Goal: Information Seeking & Learning: Learn about a topic

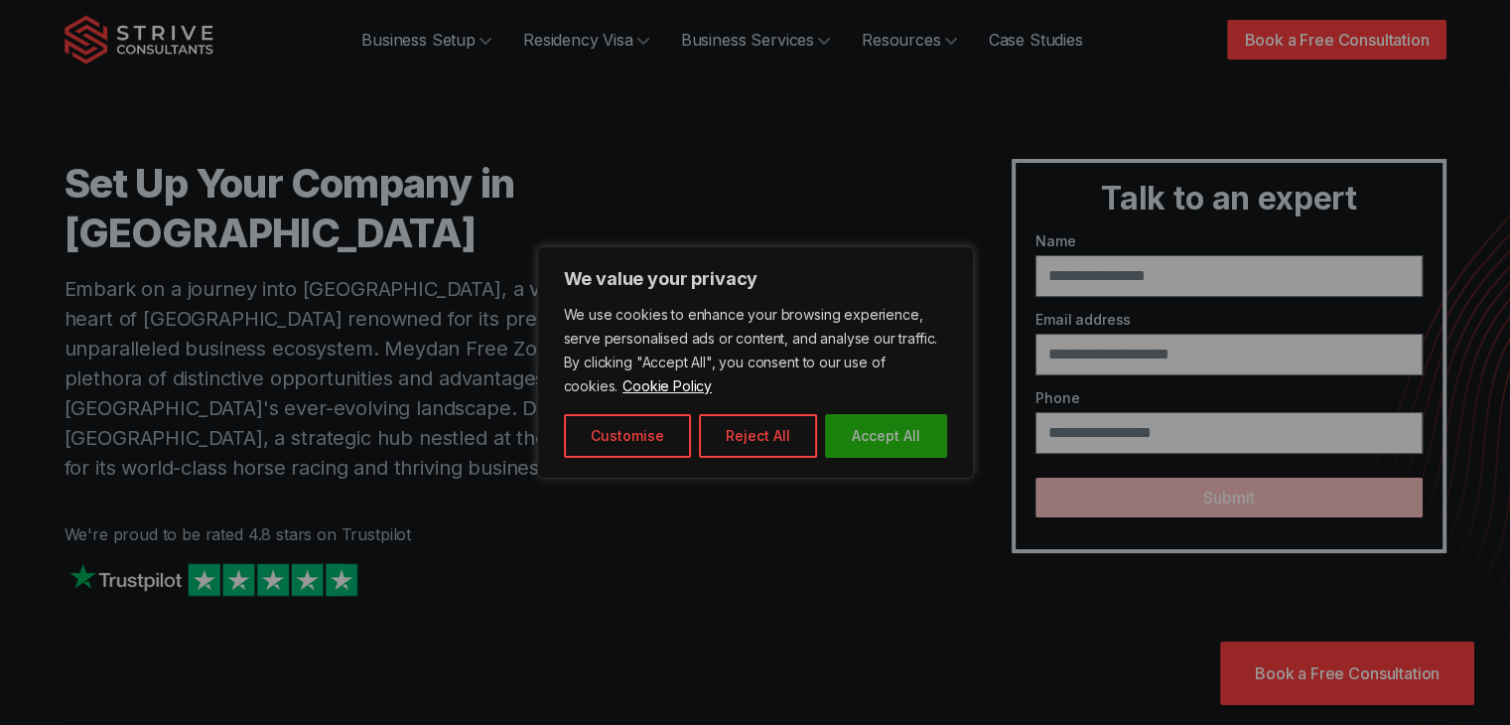
click at [873, 449] on button "Accept All" at bounding box center [886, 436] width 122 height 44
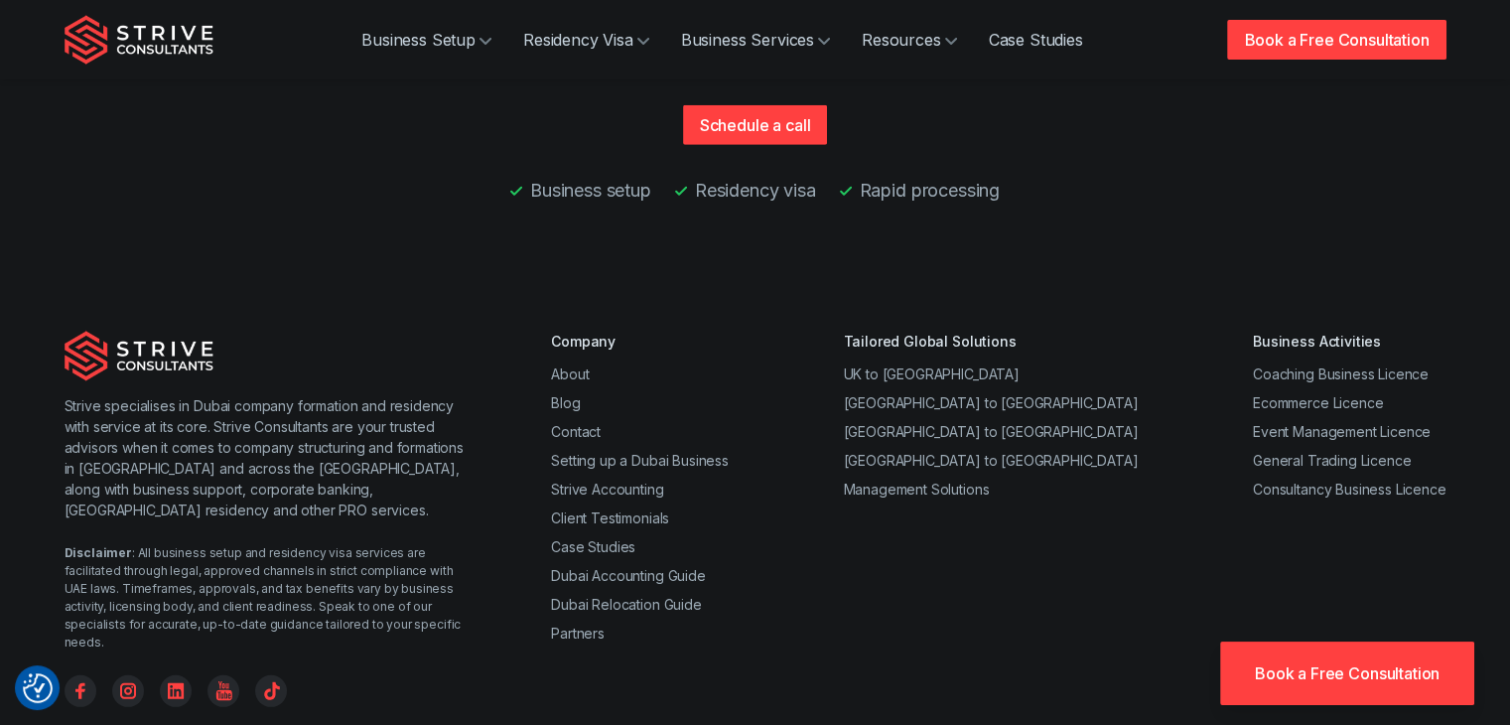
scroll to position [5859, 0]
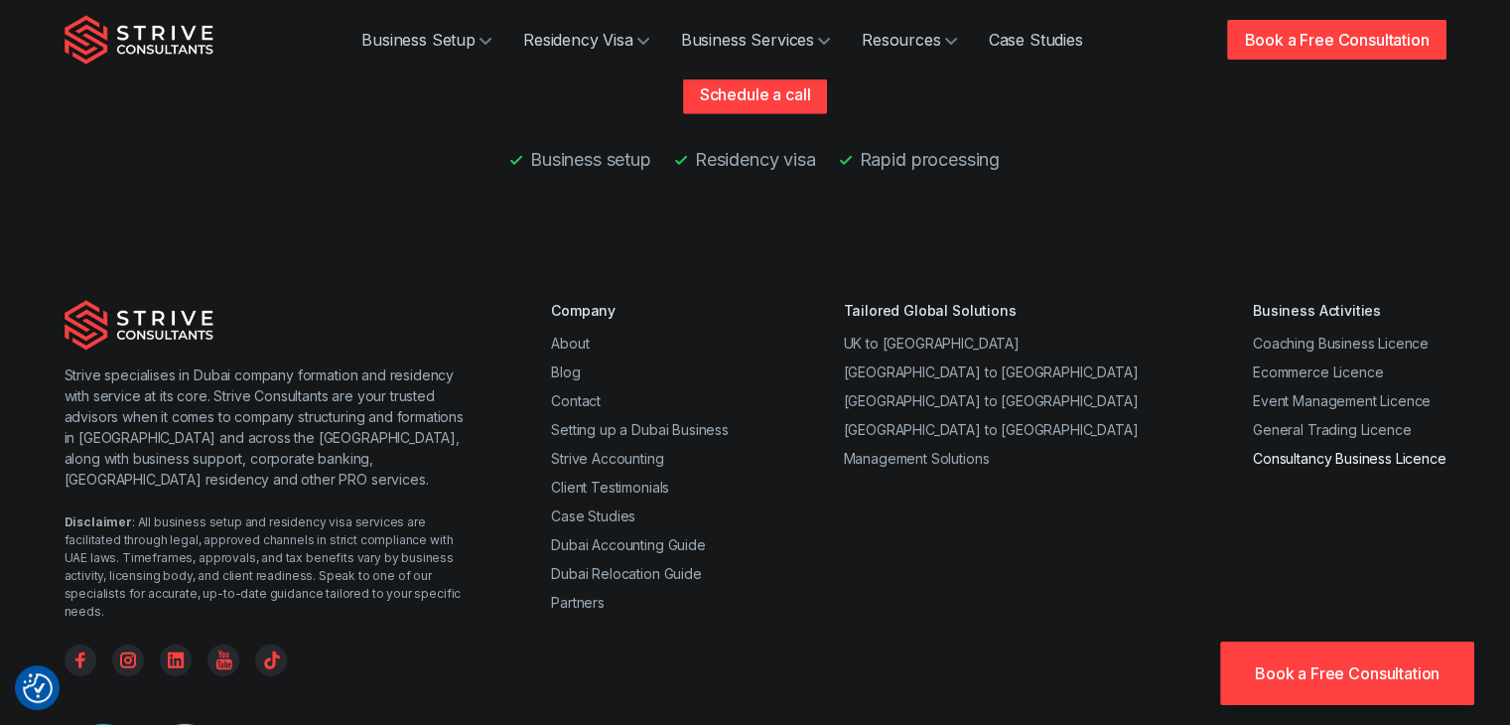
click at [1368, 450] on link "Consultancy Business Licence" at bounding box center [1350, 458] width 194 height 17
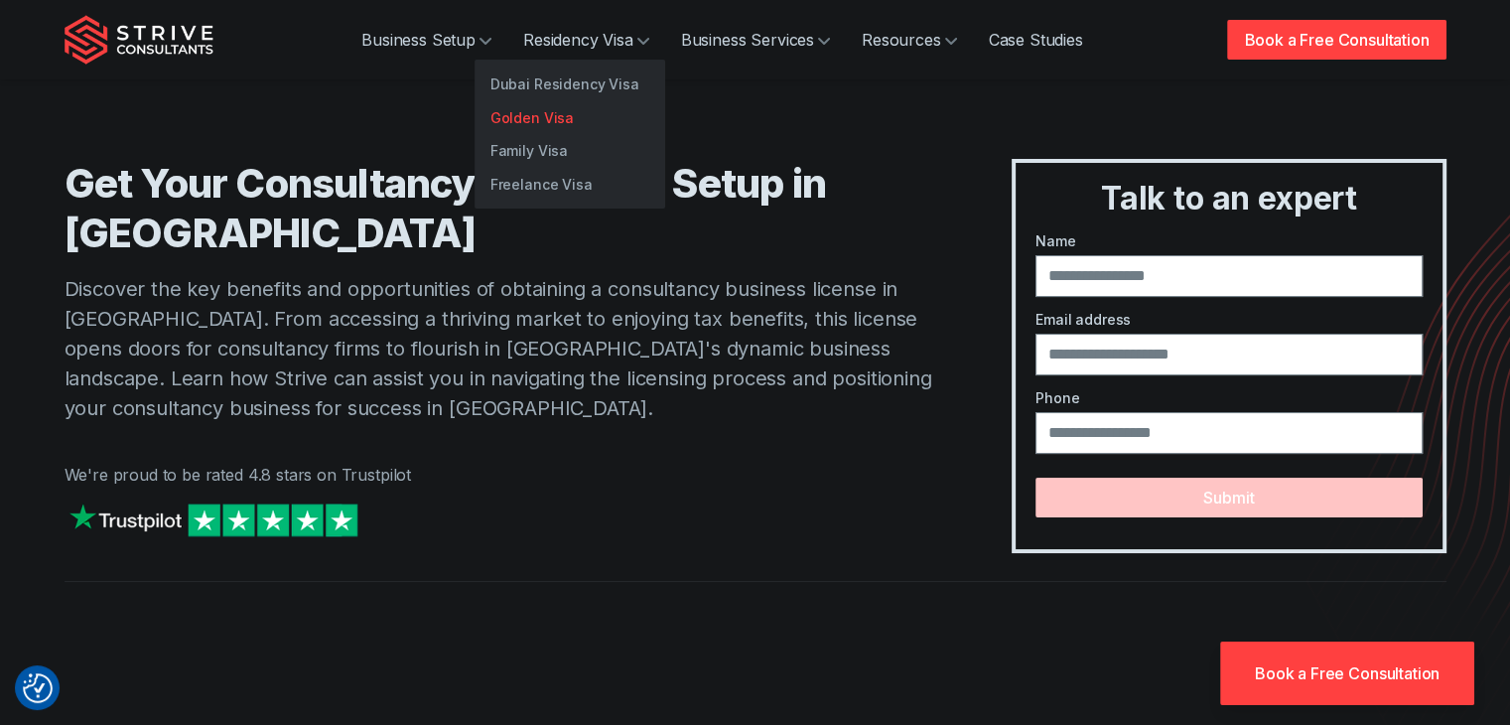
click at [532, 121] on link "Golden Visa" at bounding box center [569, 118] width 191 height 34
